Goal: Task Accomplishment & Management: Use online tool/utility

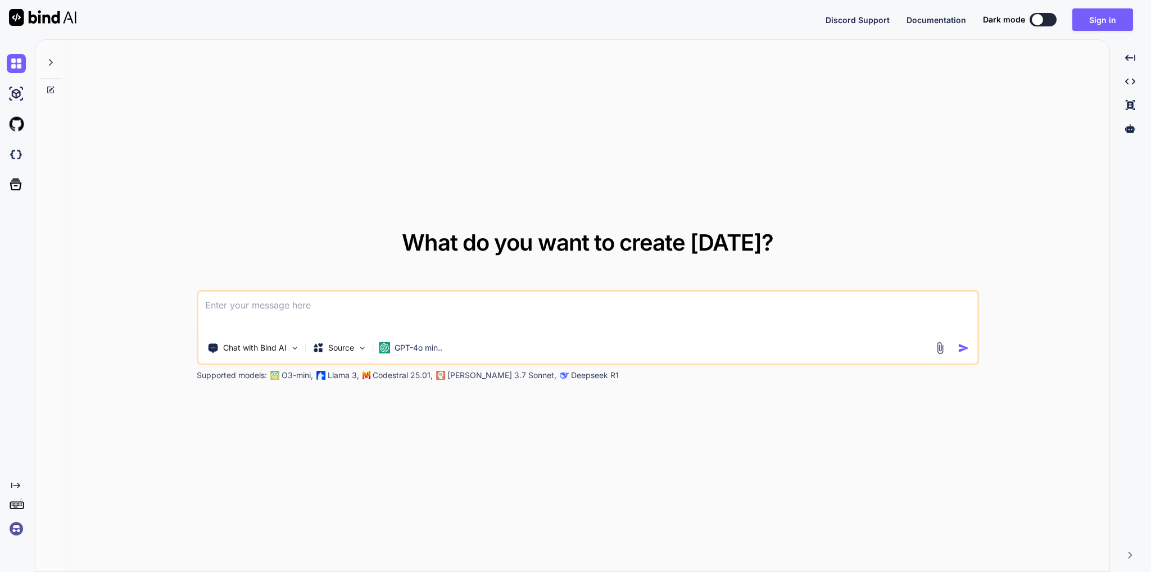
click at [402, 301] on textarea at bounding box center [587, 313] width 779 height 42
click at [280, 351] on p "Chat with Bind AI" at bounding box center [255, 347] width 64 height 11
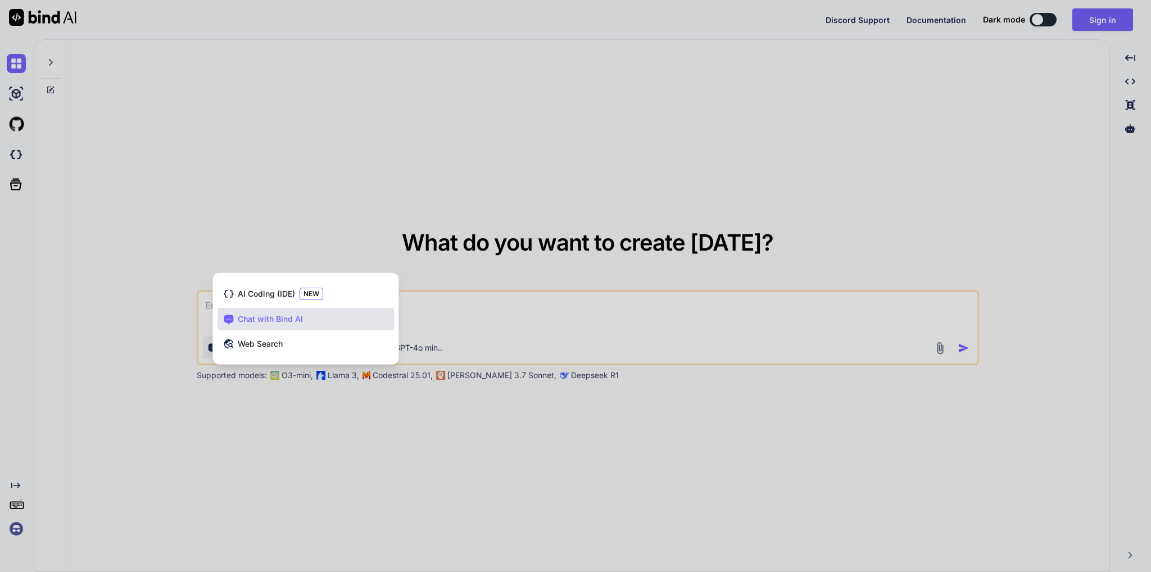
click at [268, 421] on div at bounding box center [575, 286] width 1151 height 572
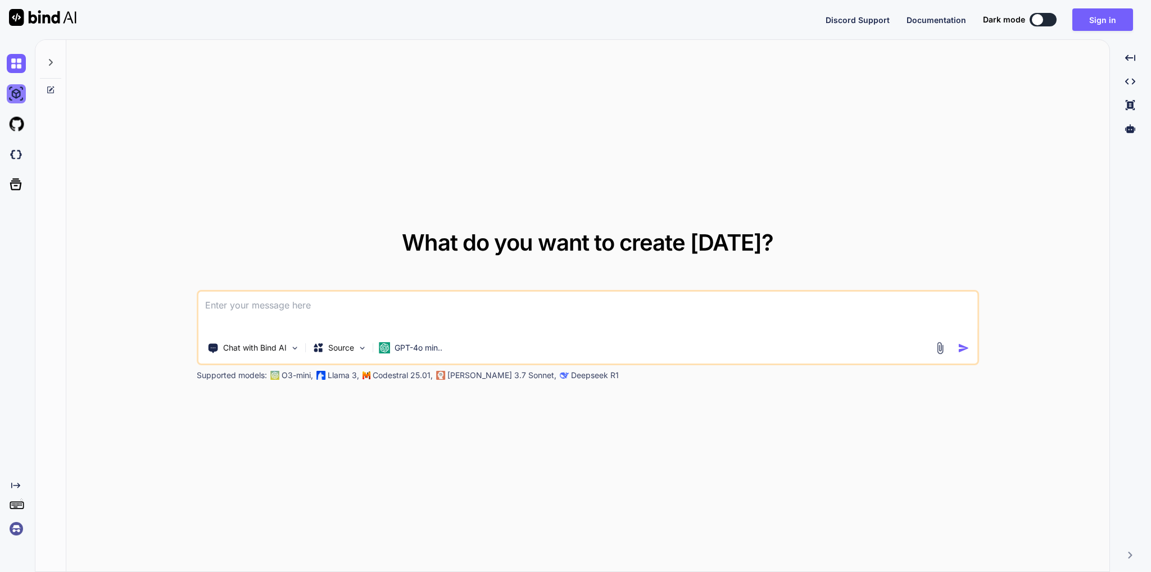
click at [14, 93] on img at bounding box center [16, 93] width 19 height 19
type textarea "x"
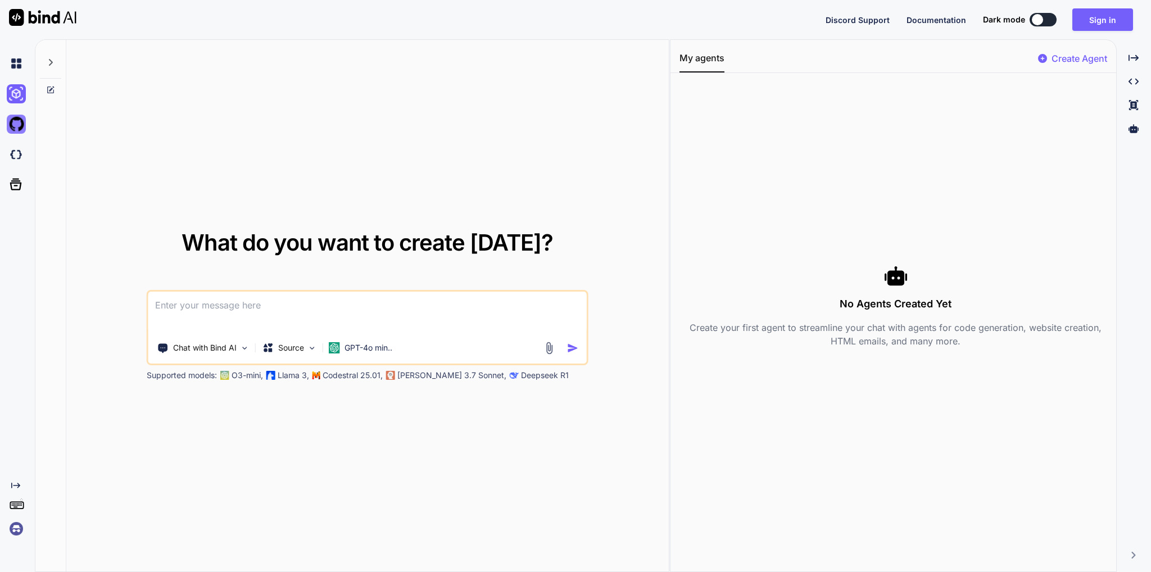
click at [14, 121] on img at bounding box center [16, 124] width 19 height 19
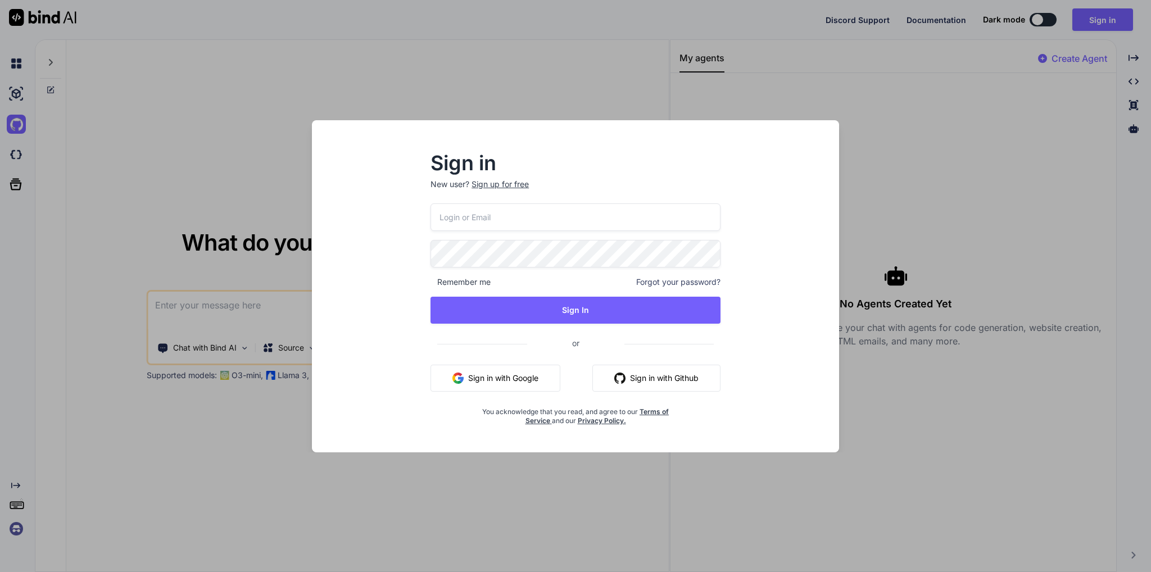
click at [468, 93] on div "Sign in New user? Sign up for free Remember me Forgot your password? Sign In or…" at bounding box center [575, 286] width 1151 height 572
